Goal: Transaction & Acquisition: Purchase product/service

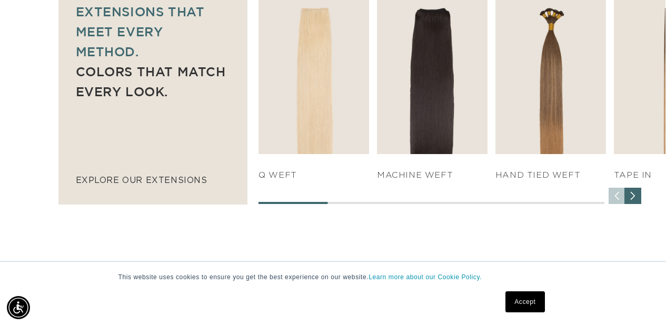
scroll to position [0, 591]
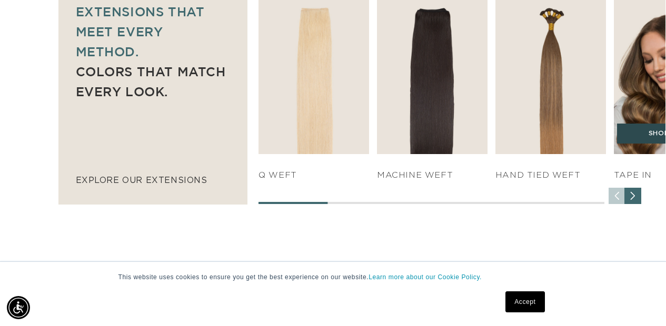
click at [628, 124] on link "SHOP NOW" at bounding box center [669, 134] width 104 height 20
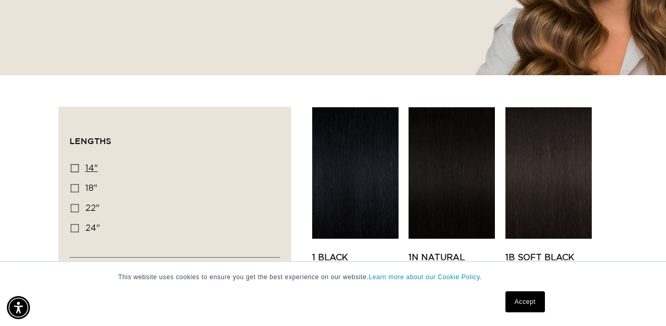
click at [76, 166] on icon at bounding box center [75, 168] width 8 height 8
click at [76, 166] on input "14" 14" (35 products)" at bounding box center [75, 168] width 8 height 8
checkbox input "true"
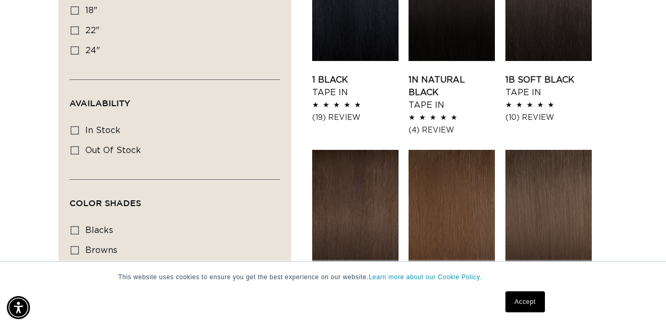
scroll to position [0, 1182]
click at [76, 130] on icon at bounding box center [75, 130] width 8 height 8
click at [76, 130] on input "In stock In stock (34 products)" at bounding box center [75, 130] width 8 height 8
checkbox input "true"
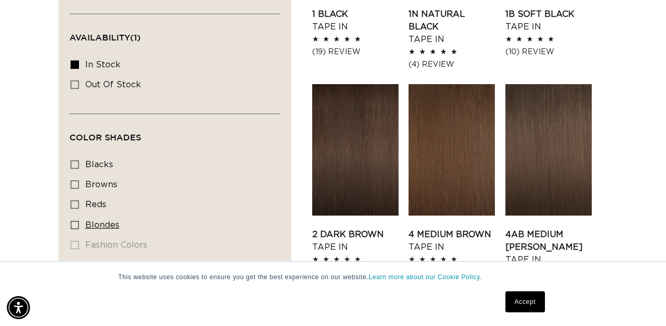
click at [77, 225] on icon at bounding box center [75, 225] width 8 height 8
click at [77, 225] on input "blondes blondes (22 products)" at bounding box center [75, 225] width 8 height 8
checkbox input "true"
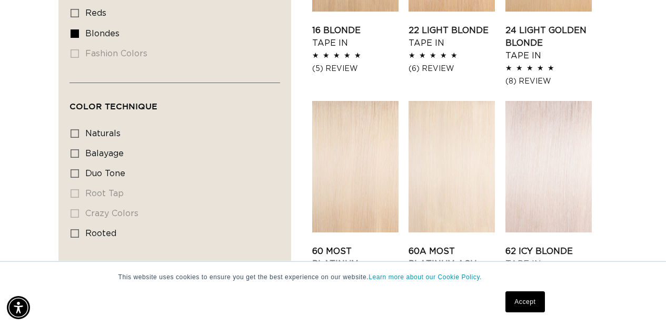
scroll to position [0, 1182]
click at [76, 235] on icon at bounding box center [75, 233] width 8 height 8
click at [76, 235] on input "rooted rooted (4 products)" at bounding box center [75, 233] width 8 height 8
checkbox input "true"
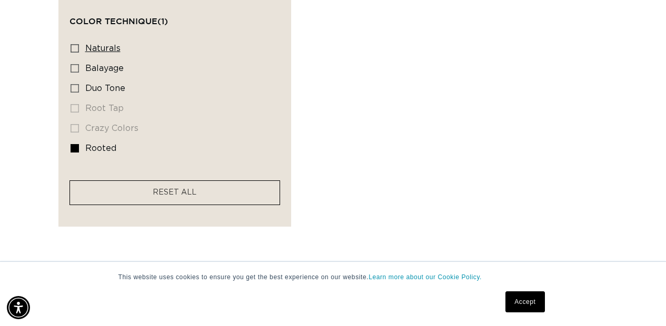
click at [76, 51] on icon at bounding box center [75, 48] width 8 height 8
click at [76, 51] on input "naturals naturals (10 products)" at bounding box center [75, 48] width 8 height 8
checkbox input "true"
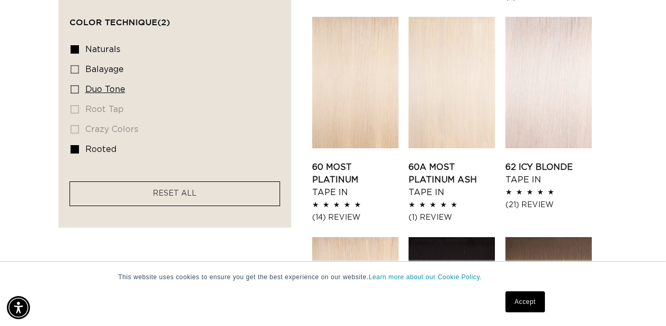
click at [74, 92] on icon at bounding box center [75, 89] width 8 height 8
click at [74, 92] on input "duo tone duo tone (3 products)" at bounding box center [75, 89] width 8 height 8
checkbox input "true"
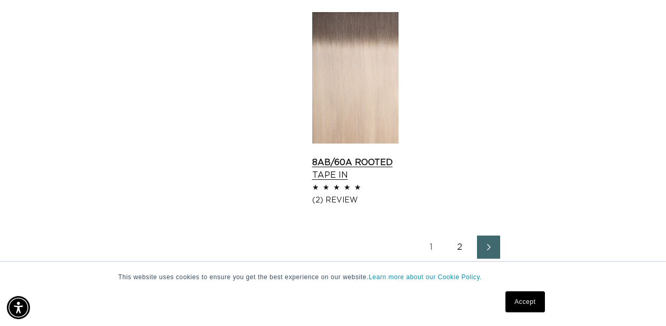
click at [334, 156] on link "8AB/60A Rooted Tape In" at bounding box center [355, 168] width 86 height 25
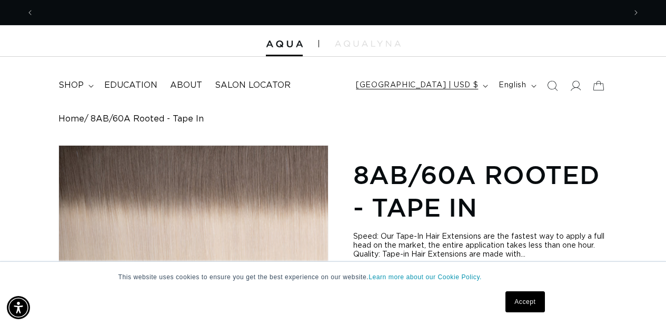
scroll to position [0, 591]
